Goal: Use online tool/utility: Utilize a website feature to perform a specific function

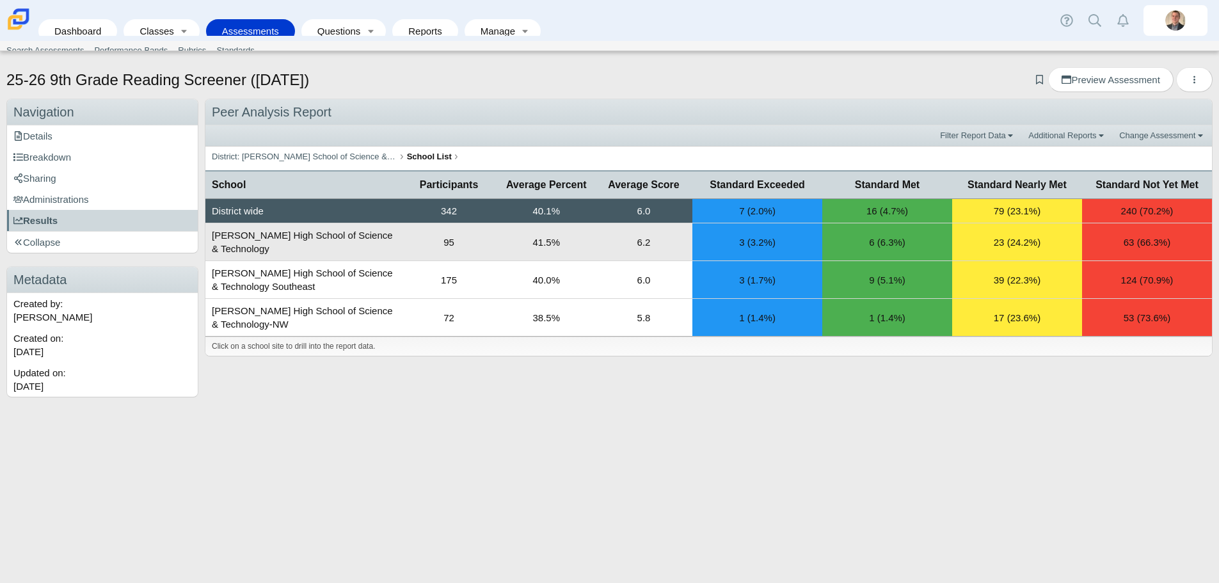
click at [287, 243] on td "[PERSON_NAME] High School of Science & Technology" at bounding box center [302, 242] width 195 height 38
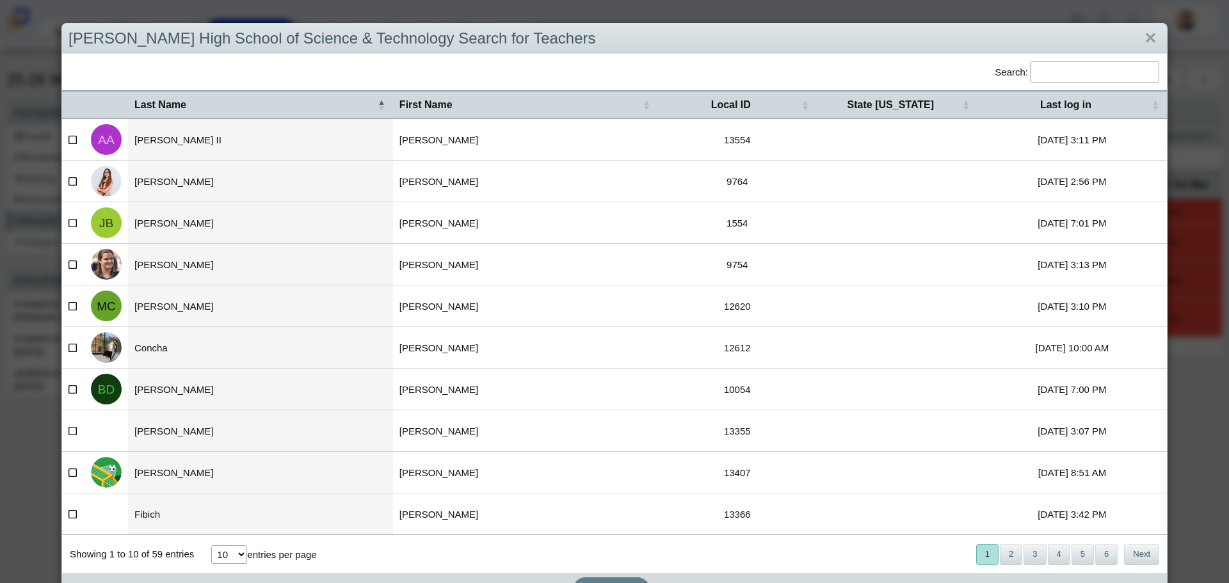
click at [65, 140] on td at bounding box center [73, 140] width 22 height 42
checkbox input"] "true"
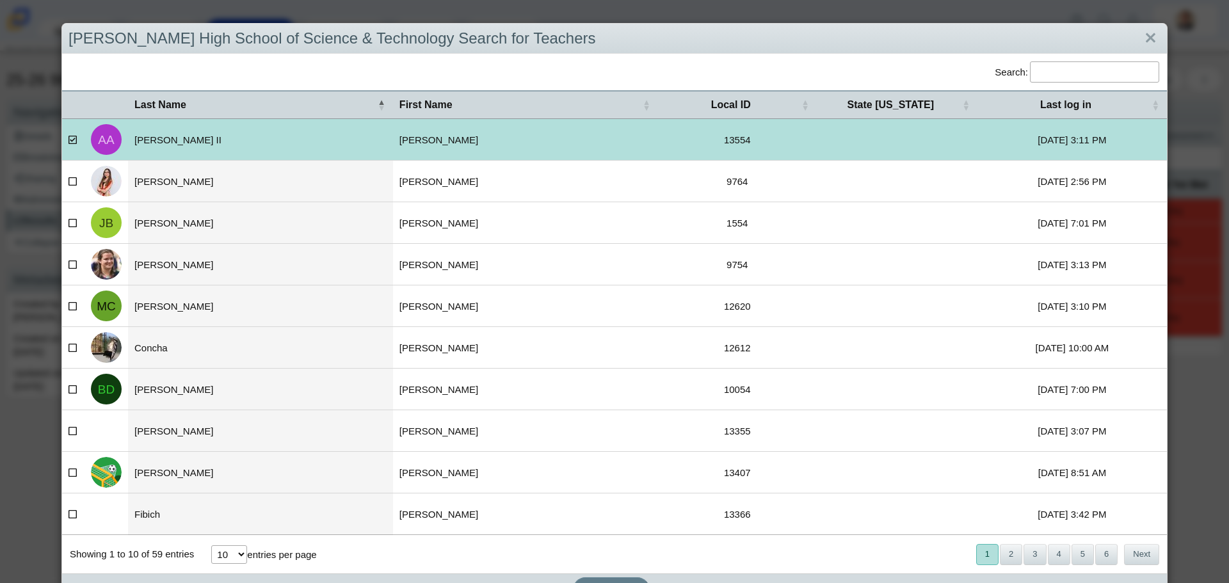
click at [73, 176] on label at bounding box center [73, 181] width 10 height 13
checkbox input"] "true"
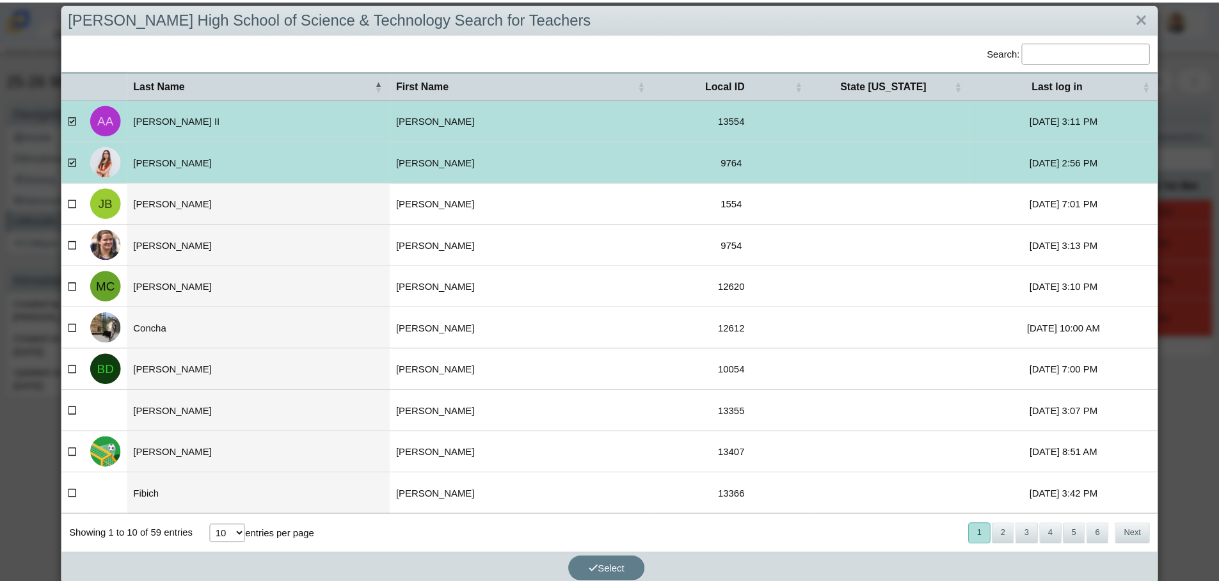
scroll to position [30, 0]
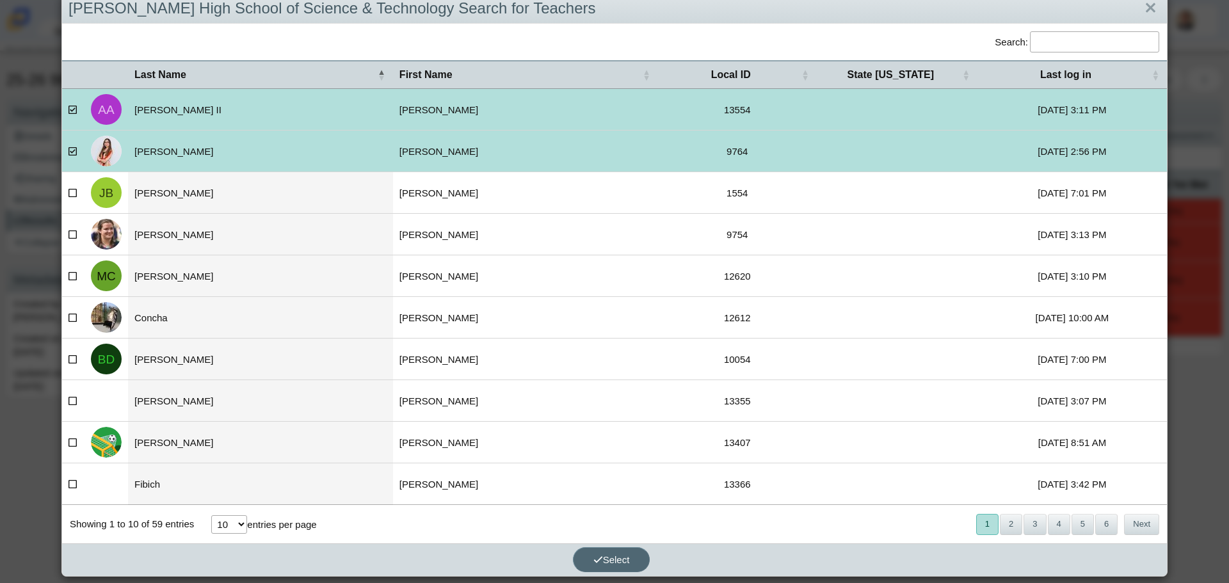
click at [611, 559] on span "Select" at bounding box center [611, 559] width 36 height 11
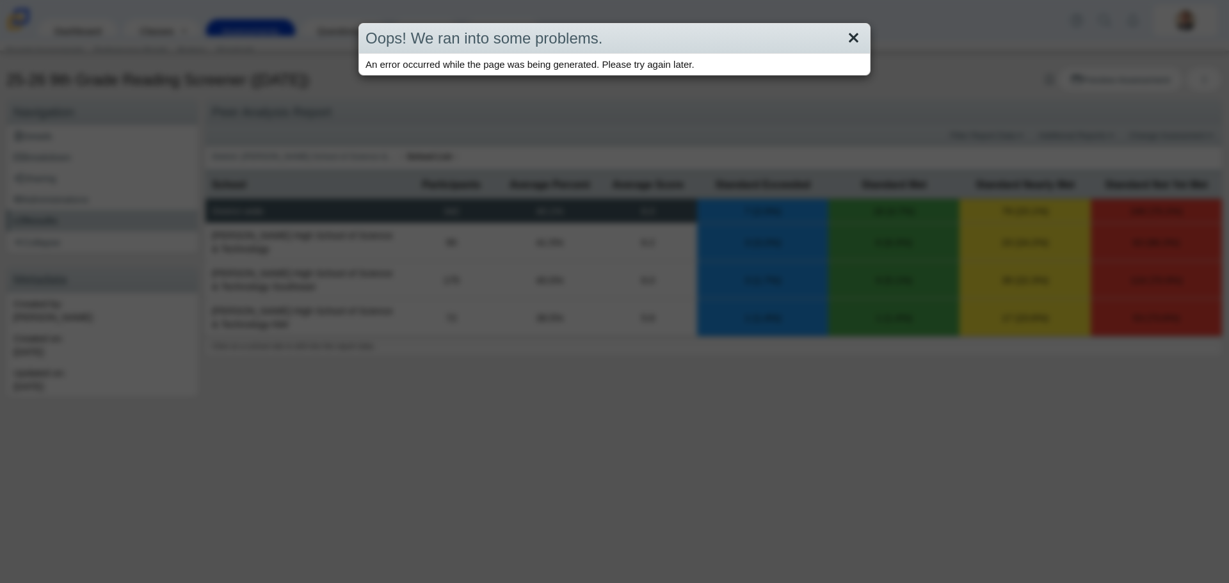
click at [848, 44] on link "Close" at bounding box center [854, 39] width 20 height 22
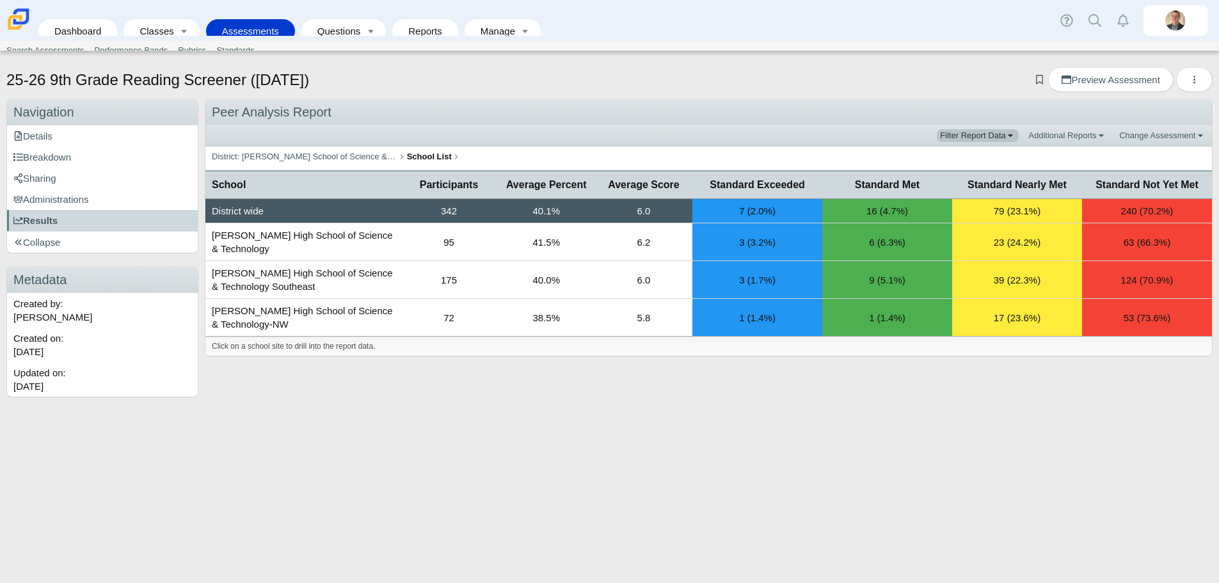
click at [975, 134] on link "Filter Report Data" at bounding box center [978, 135] width 82 height 13
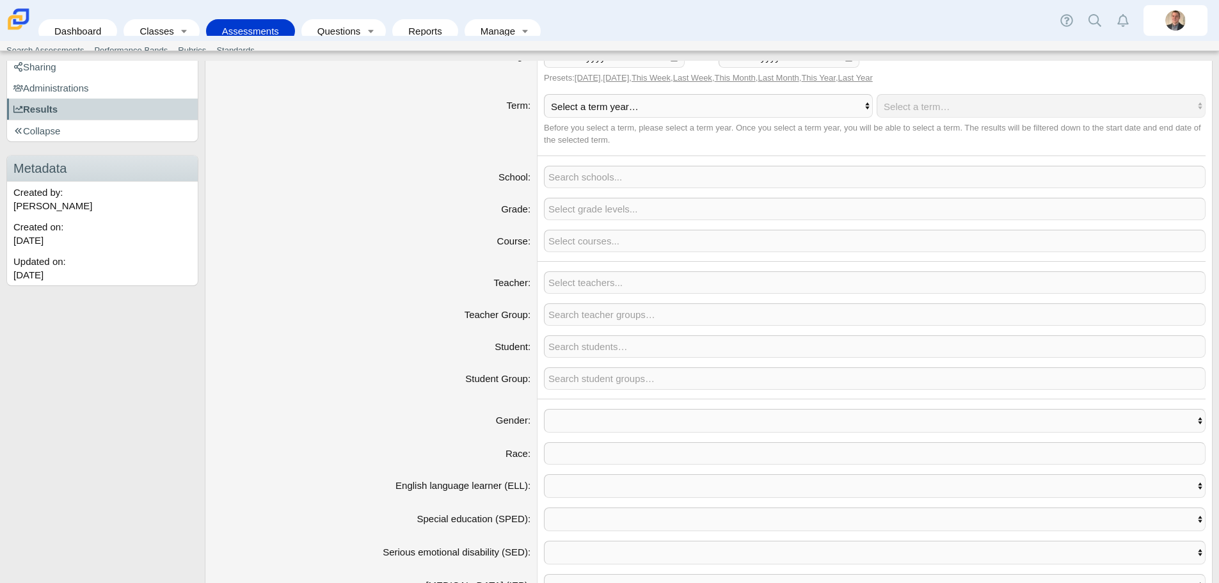
scroll to position [128, 0]
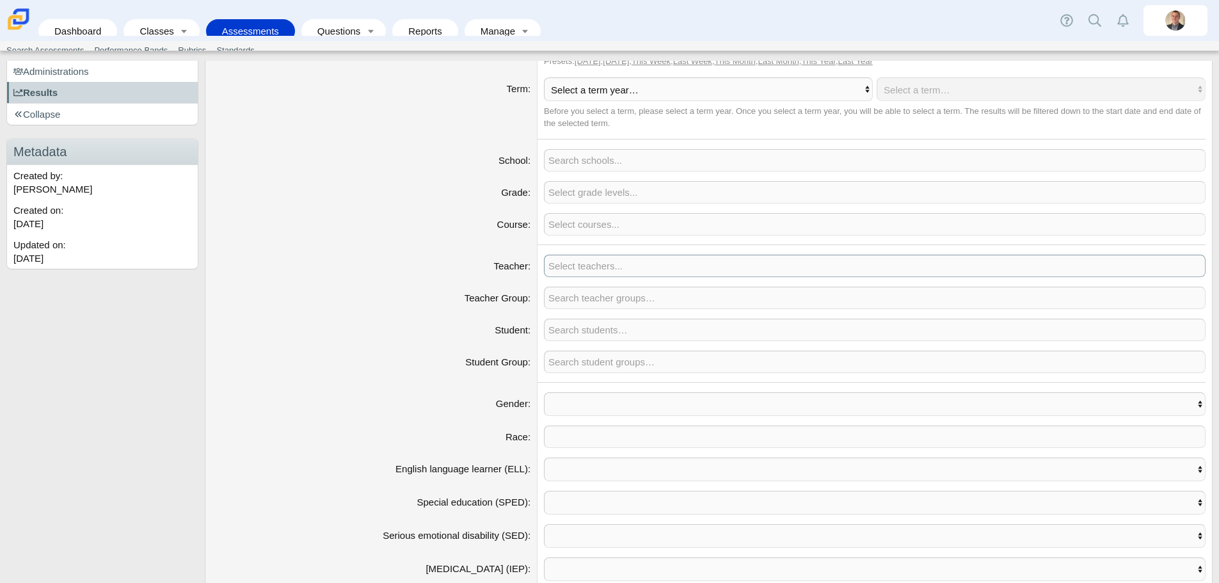
click at [581, 271] on span at bounding box center [875, 265] width 661 height 21
click at [572, 294] on span at bounding box center [875, 297] width 661 height 21
click at [583, 328] on span at bounding box center [875, 329] width 661 height 21
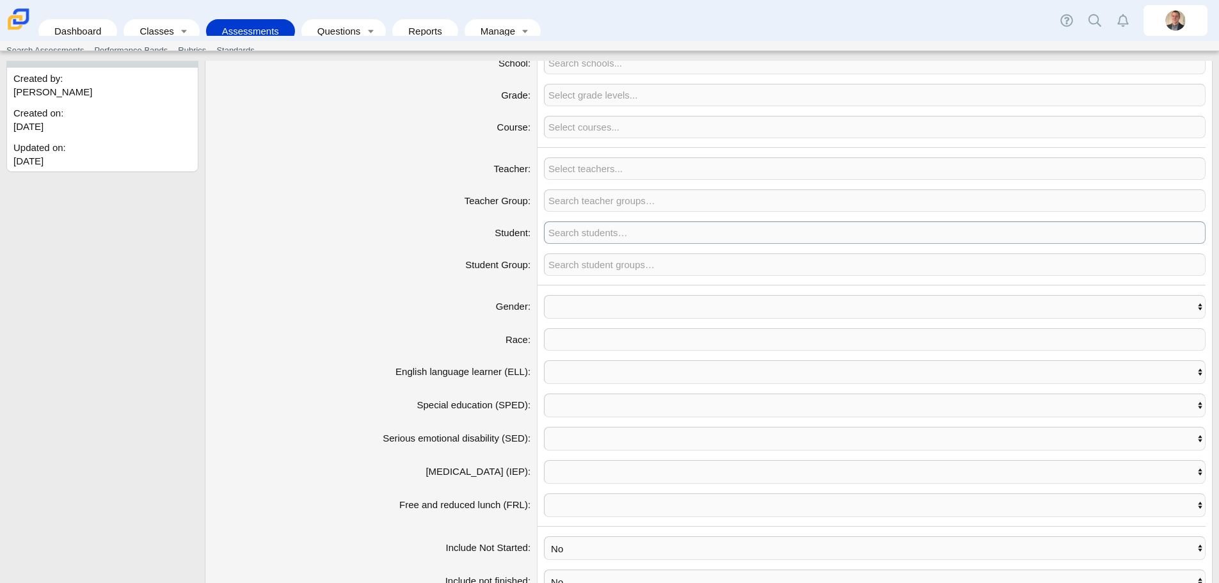
scroll to position [192, 0]
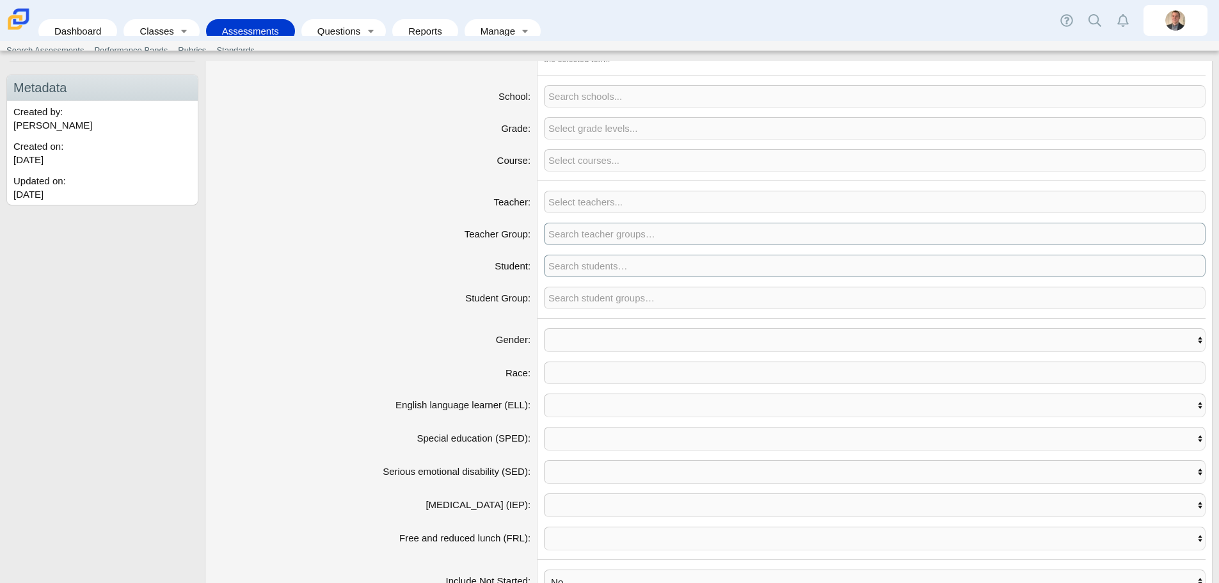
click at [600, 237] on span at bounding box center [875, 233] width 661 height 21
click at [583, 201] on span at bounding box center [875, 201] width 661 height 21
